Goal: Feedback & Contribution: Contribute content

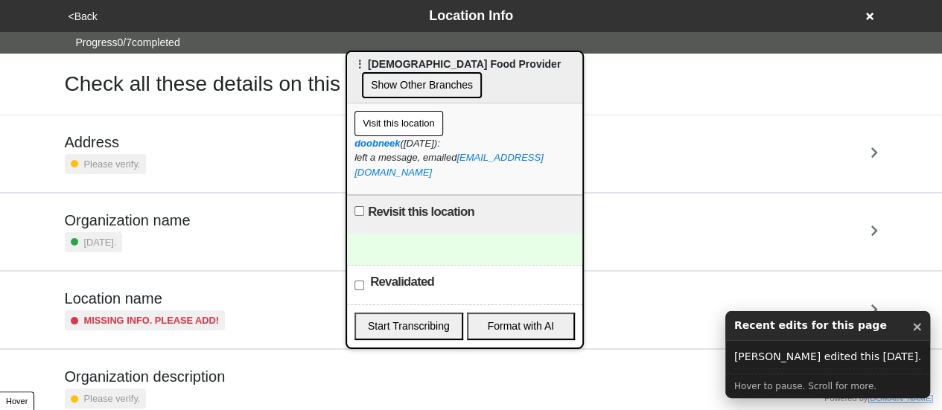
click at [915, 330] on button "×" at bounding box center [917, 326] width 11 height 19
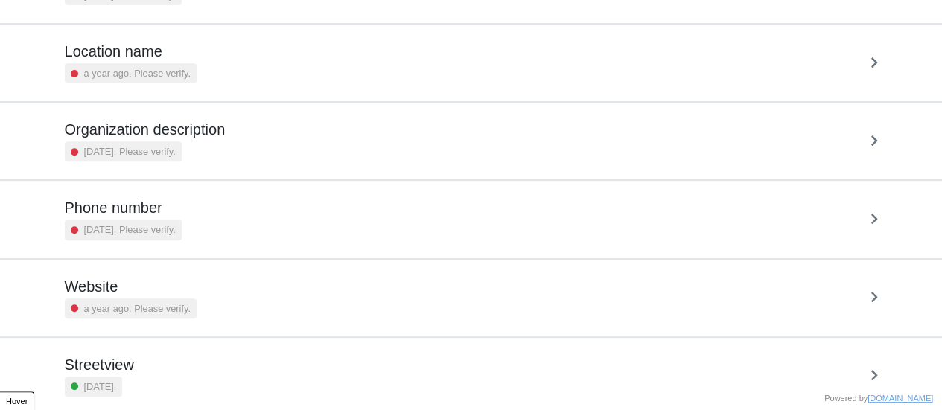
scroll to position [283, 0]
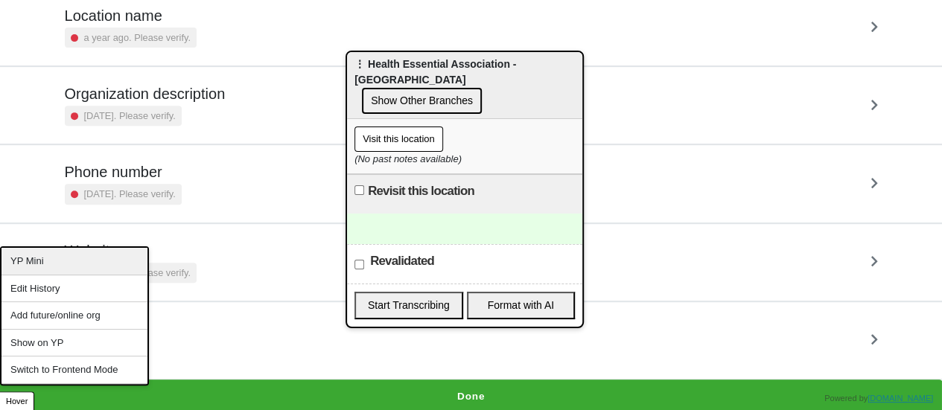
click at [44, 263] on div "YP Mini" at bounding box center [74, 262] width 146 height 28
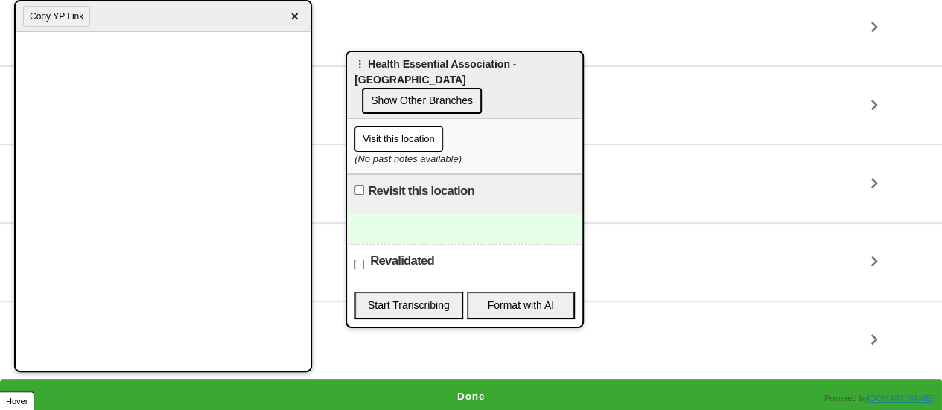
click at [387, 214] on div at bounding box center [464, 229] width 235 height 31
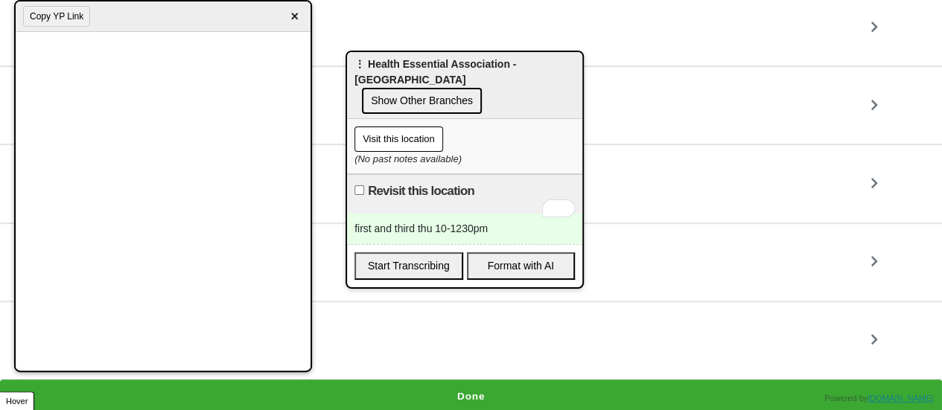
click at [503, 214] on div "first and third thu 10-1230pm" at bounding box center [464, 229] width 235 height 31
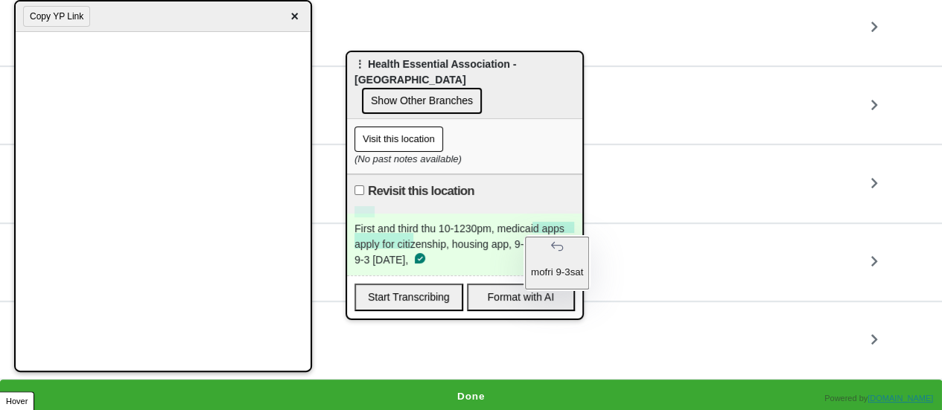
click at [567, 226] on div "First and third thu 10-1230pm, medicaid apps apply for citizenship, housing app…" at bounding box center [464, 245] width 235 height 62
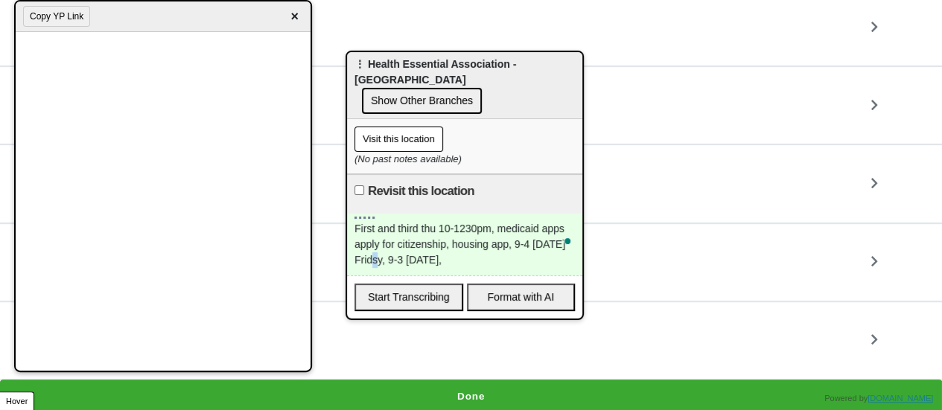
click at [372, 240] on div "First and third thu 10-1230pm, medicaid apps apply for citizenship, housing app…" at bounding box center [464, 245] width 235 height 62
click at [378, 182] on label "Revisit this location" at bounding box center [421, 191] width 107 height 18
click at [364, 185] on input "Revisit this location" at bounding box center [360, 190] width 10 height 10
checkbox input "true"
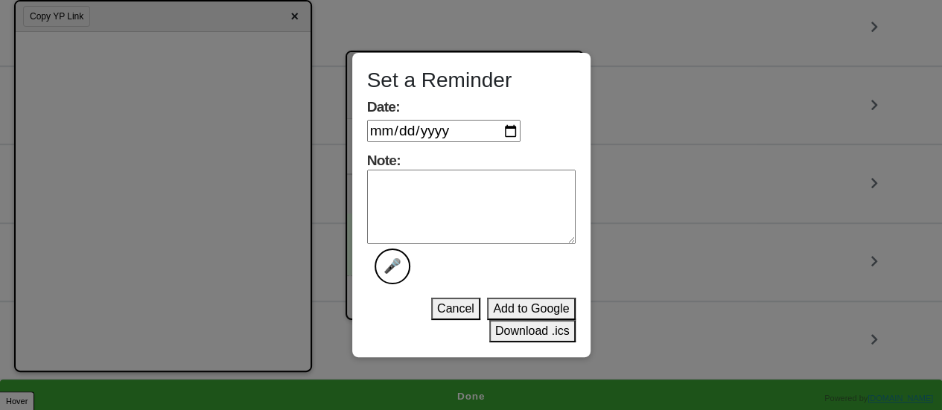
click at [446, 187] on textarea "Note: 🎤" at bounding box center [471, 207] width 209 height 74
click at [512, 128] on input "Date:" at bounding box center [443, 131] width 153 height 22
type input "[DATE]"
click at [459, 197] on textarea "Note: 🎤" at bounding box center [471, 207] width 209 height 74
type textarea "done"
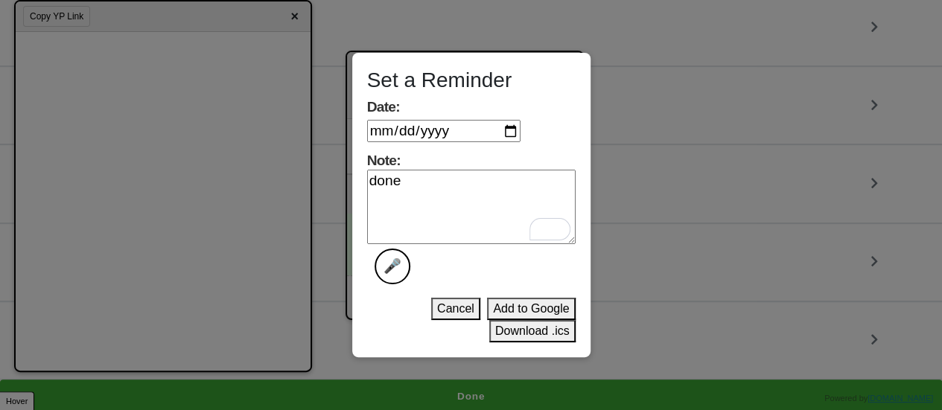
click at [518, 333] on button "Download .ics" at bounding box center [532, 331] width 86 height 22
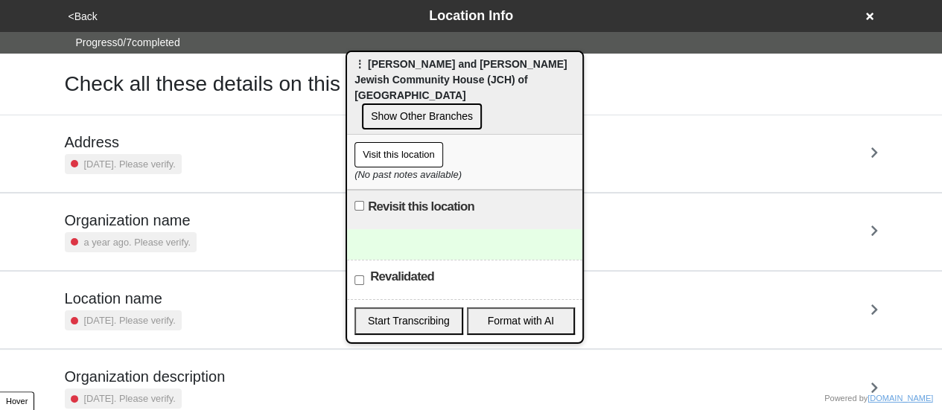
click at [128, 154] on div "2 years ago. Please verify." at bounding box center [123, 164] width 117 height 20
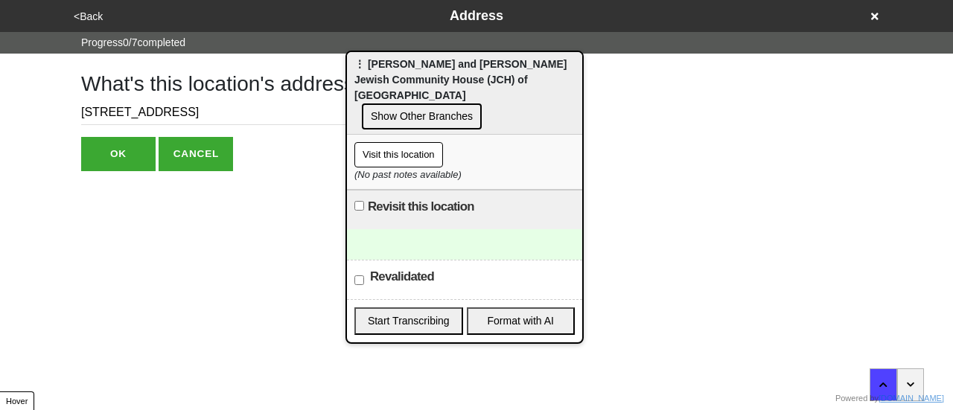
click at [88, 23] on button "<Back" at bounding box center [88, 16] width 38 height 17
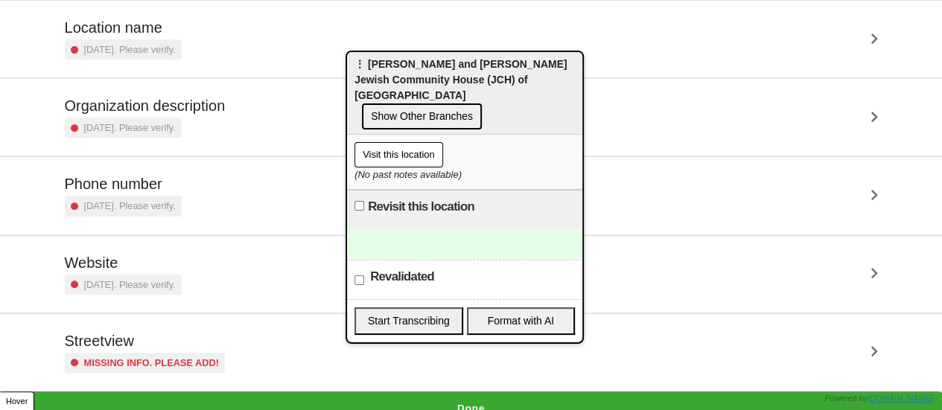
scroll to position [283, 0]
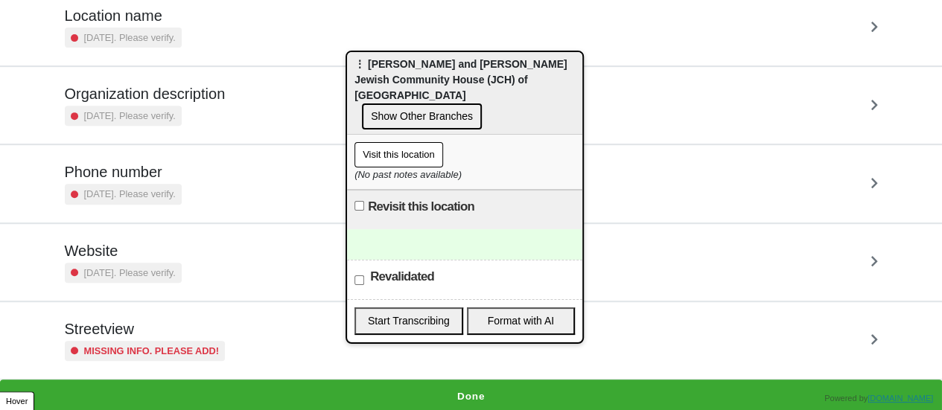
click at [120, 335] on h5 "Streetview" at bounding box center [145, 329] width 161 height 18
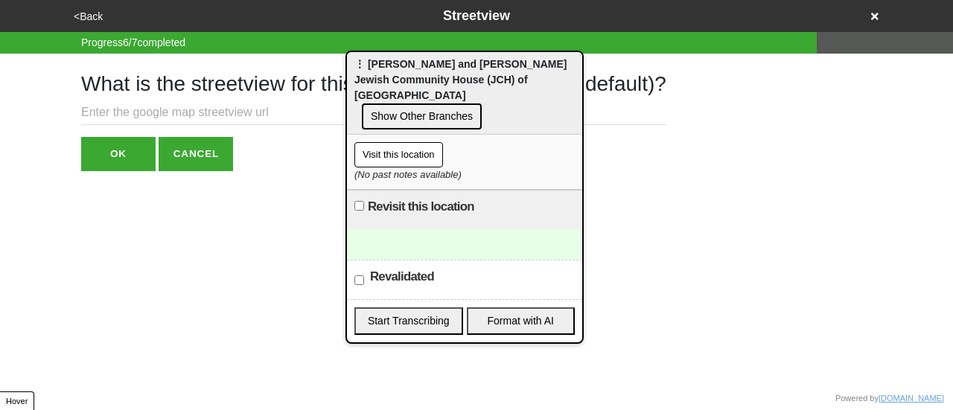
click at [115, 118] on input "text" at bounding box center [373, 113] width 585 height 25
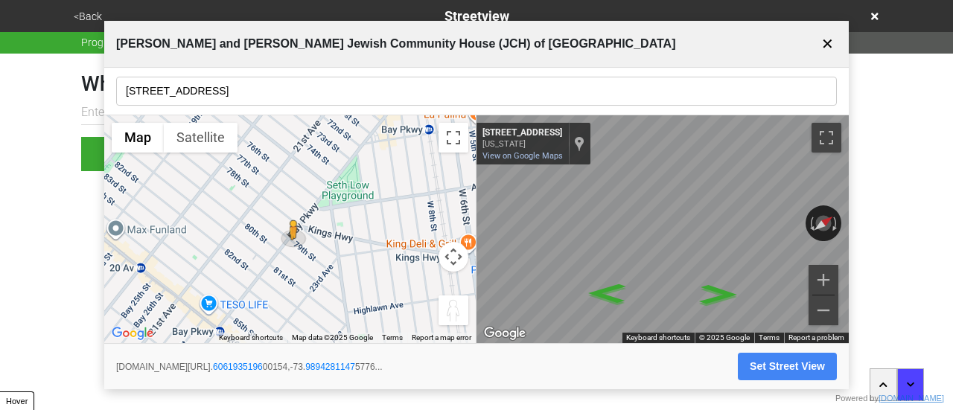
click at [199, 85] on input "7802 Bay Pkwy" at bounding box center [476, 91] width 721 height 29
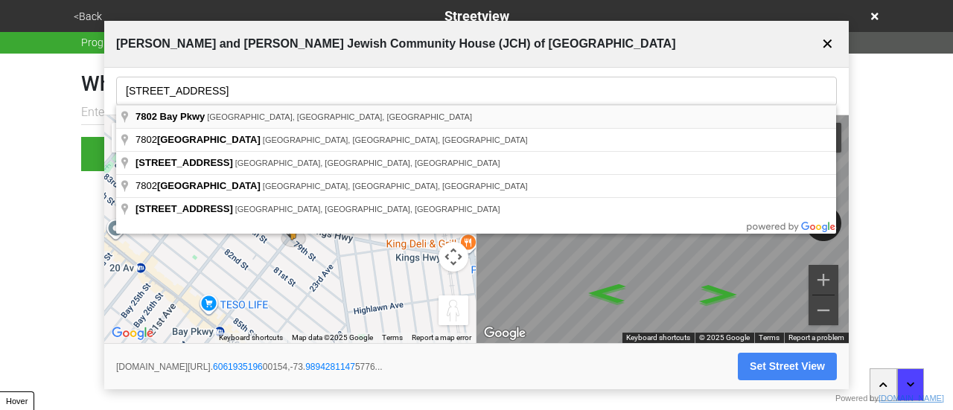
type input "7802 Bay Pkwy, Brooklyn, NY, USA"
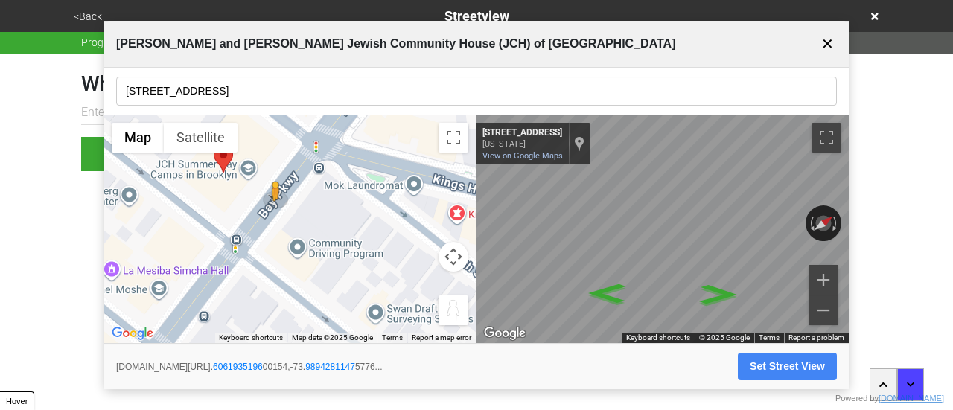
click at [784, 369] on button "Set Street View" at bounding box center [787, 367] width 99 height 28
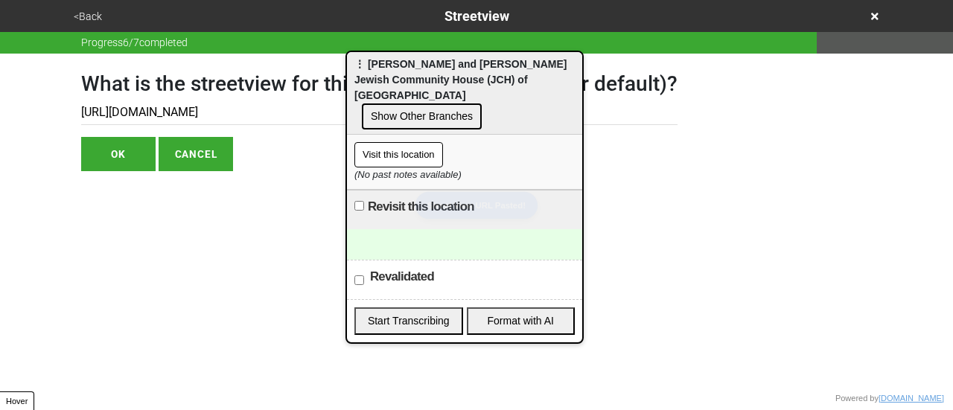
type input "https://www.google.com/maps/@40.606193519600154,-73.98942811475776,3a,75y,306.6…"
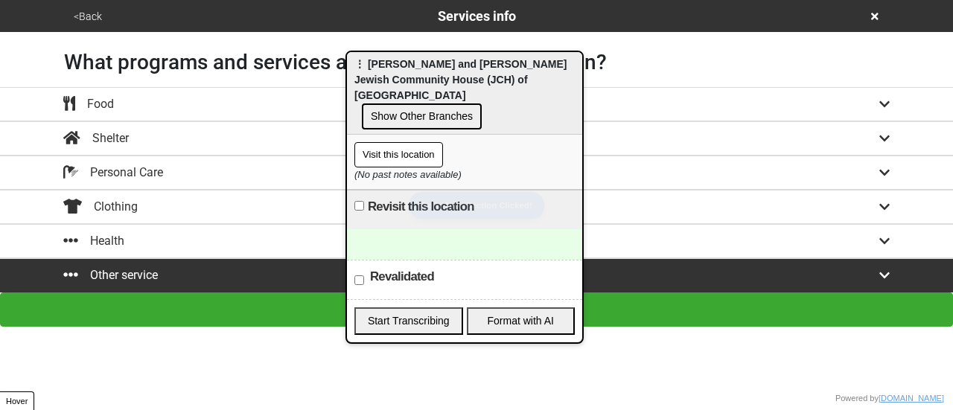
click at [80, 15] on button "<Back" at bounding box center [87, 16] width 37 height 17
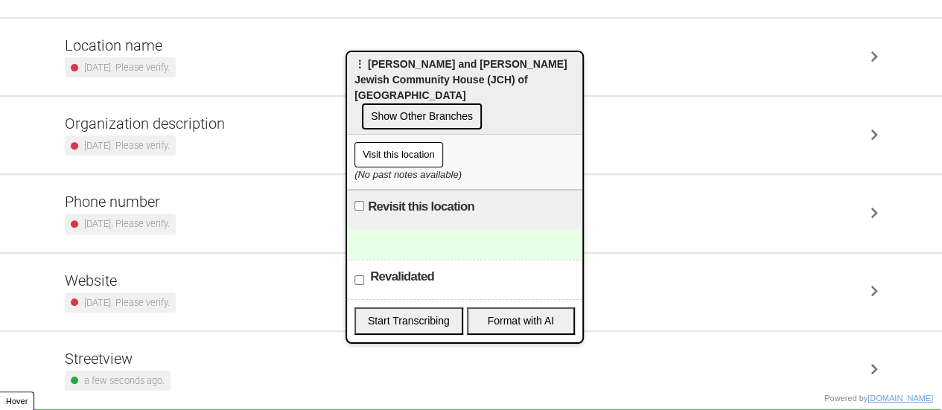
scroll to position [283, 0]
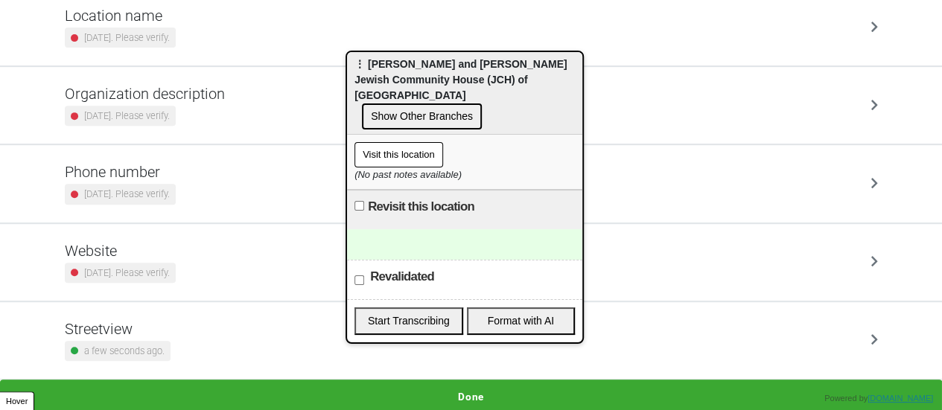
click at [133, 178] on h5 "Phone number" at bounding box center [120, 172] width 111 height 18
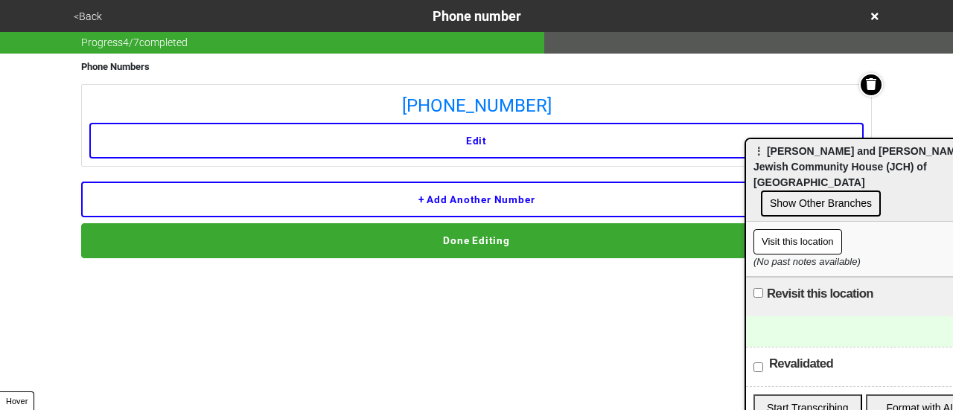
drag, startPoint x: 454, startPoint y: 77, endPoint x: 831, endPoint y: 135, distance: 381.2
click at [833, 145] on span "⋮ Edith and Carl Marks Jewish Community House (JCH) of Bensonhurst" at bounding box center [860, 166] width 212 height 43
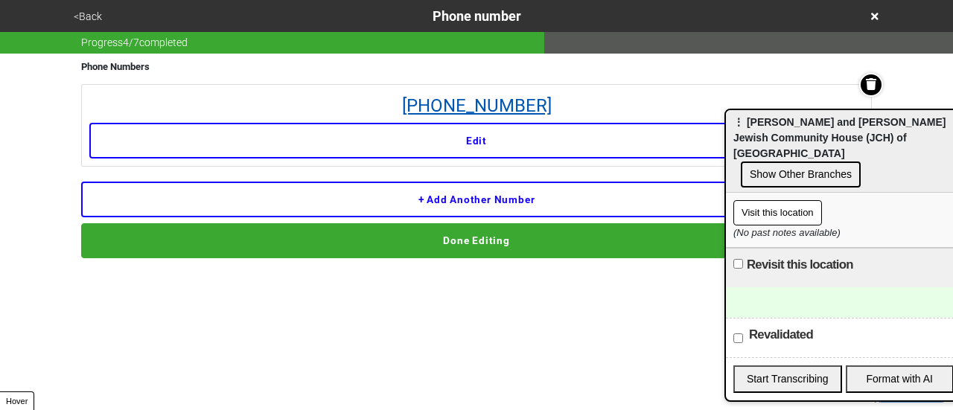
click at [532, 103] on link "718-331-6800" at bounding box center [476, 105] width 775 height 27
click at [778, 291] on div at bounding box center [843, 302] width 235 height 31
